Goal: Find specific page/section: Find specific page/section

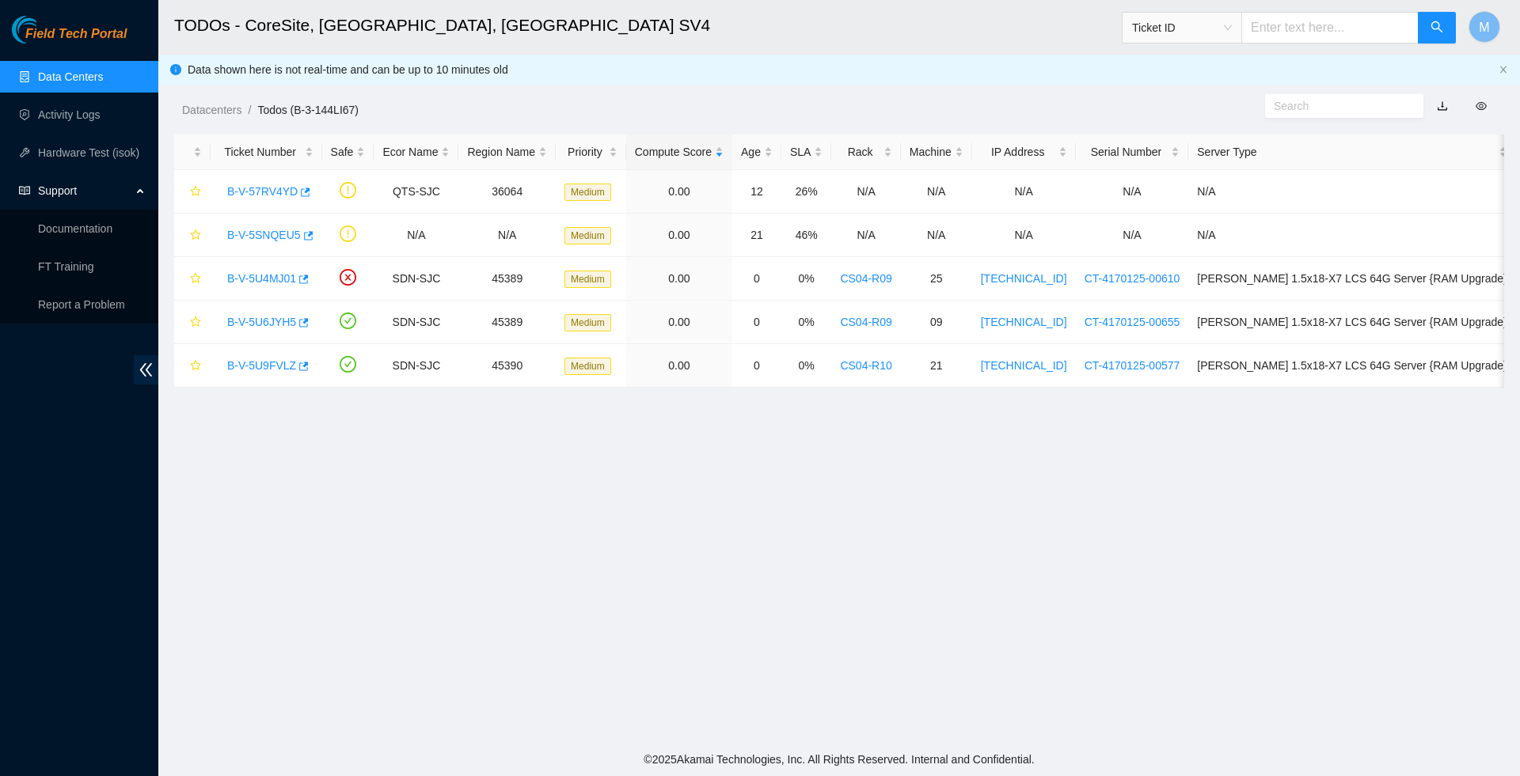
click at [101, 82] on link "Data Centers" at bounding box center [70, 76] width 65 height 13
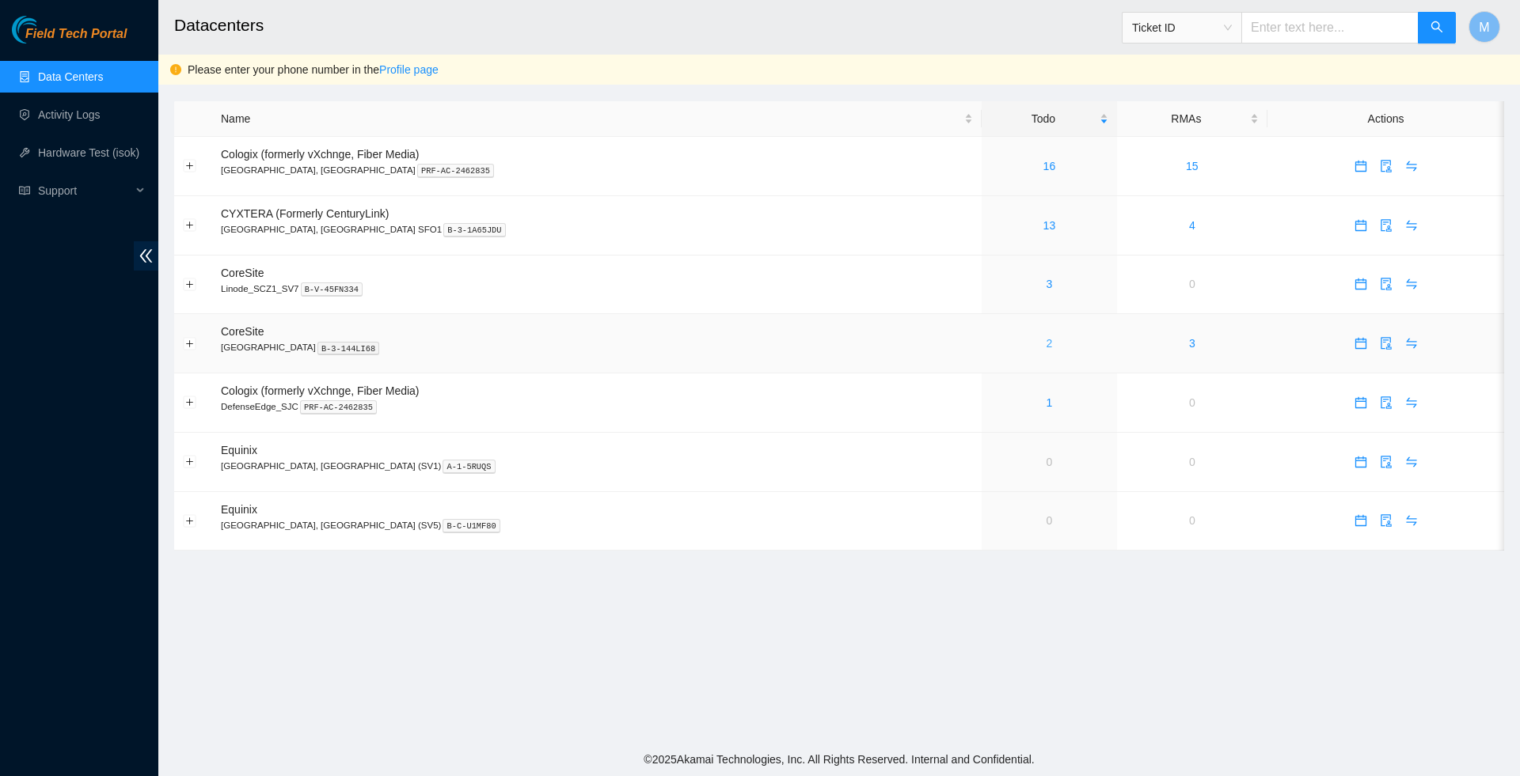
click at [1046, 350] on link "2" at bounding box center [1049, 343] width 6 height 13
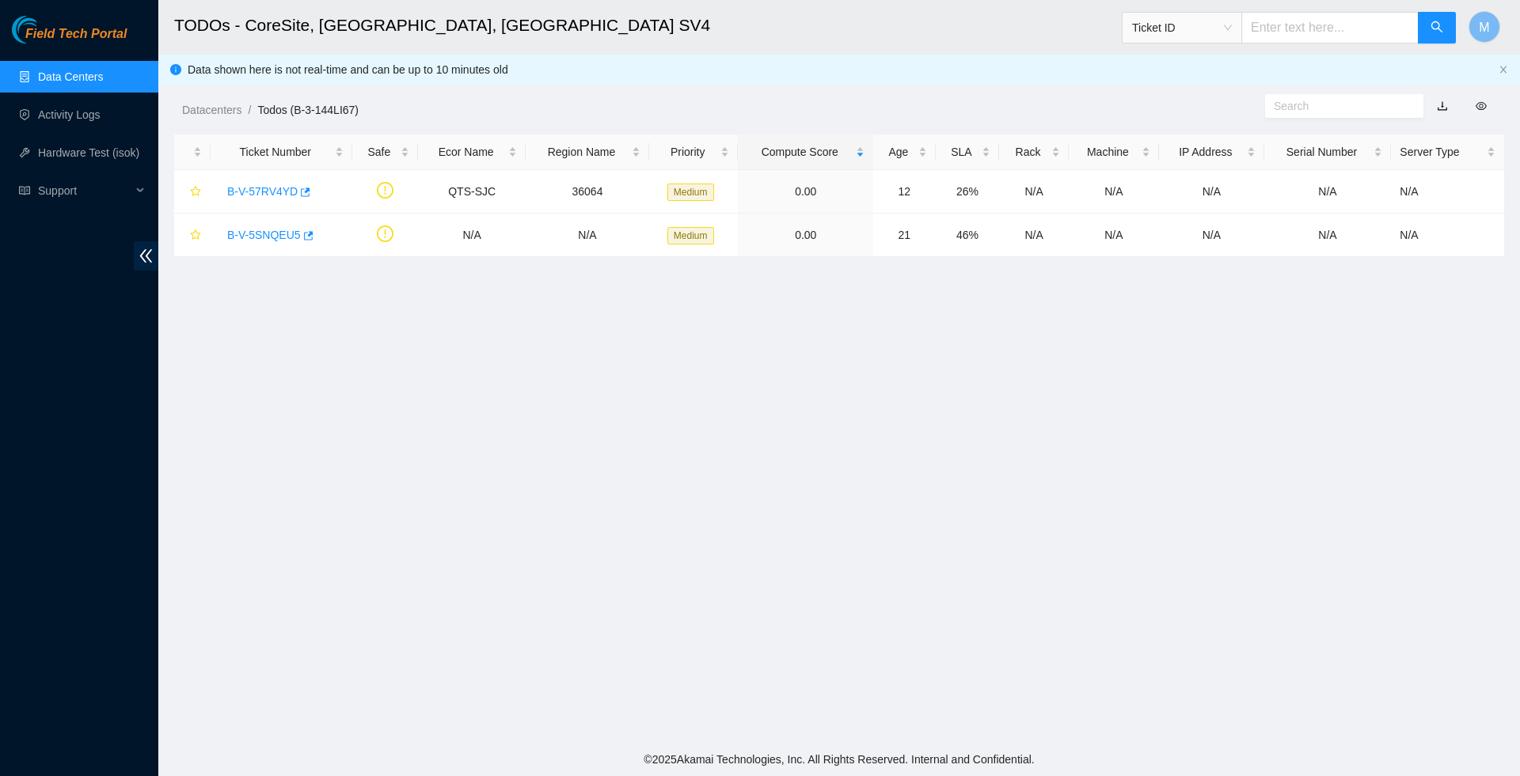
click at [103, 79] on link "Data Centers" at bounding box center [70, 76] width 65 height 13
